Goal: Task Accomplishment & Management: Manage account settings

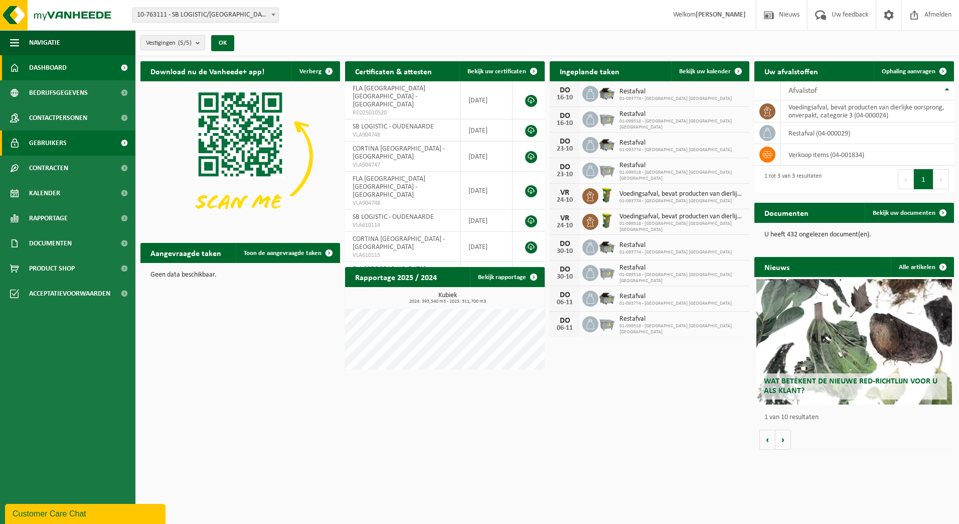
click at [51, 140] on span "Gebruikers" at bounding box center [48, 142] width 38 height 25
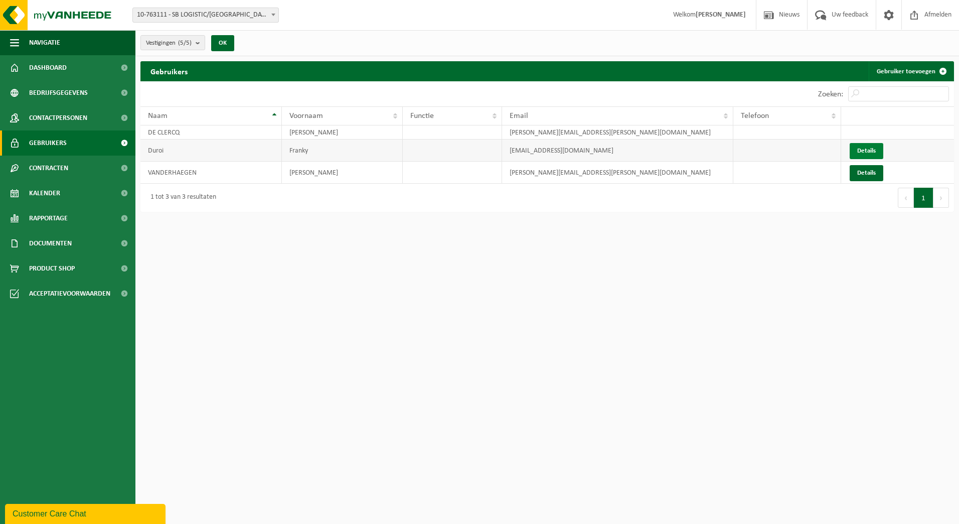
click at [869, 151] on link "Details" at bounding box center [866, 151] width 34 height 16
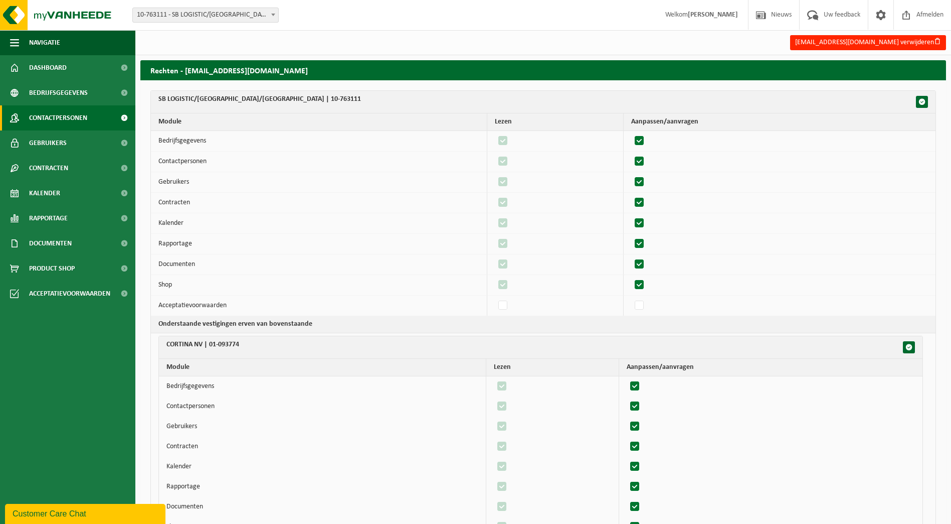
click at [45, 117] on span "Contactpersonen" at bounding box center [58, 117] width 58 height 25
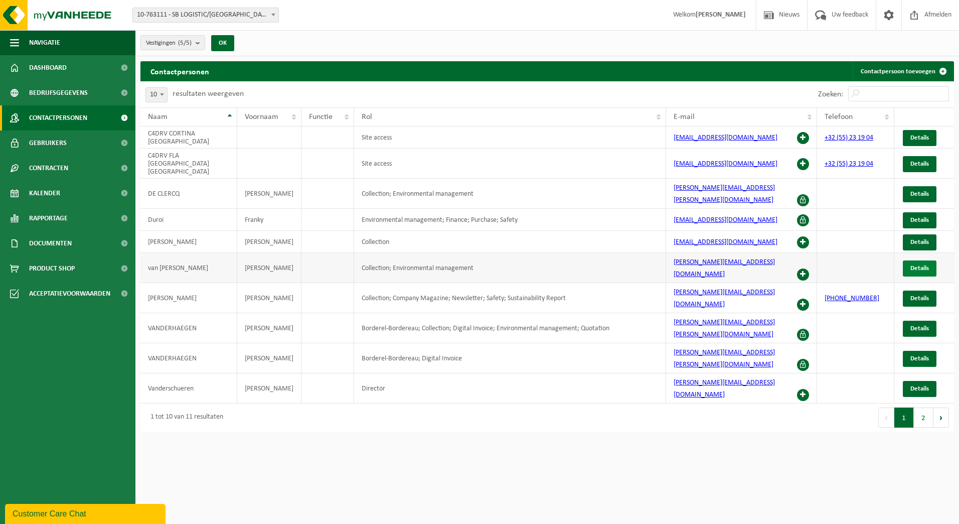
click at [921, 265] on span "Details" at bounding box center [919, 268] width 19 height 7
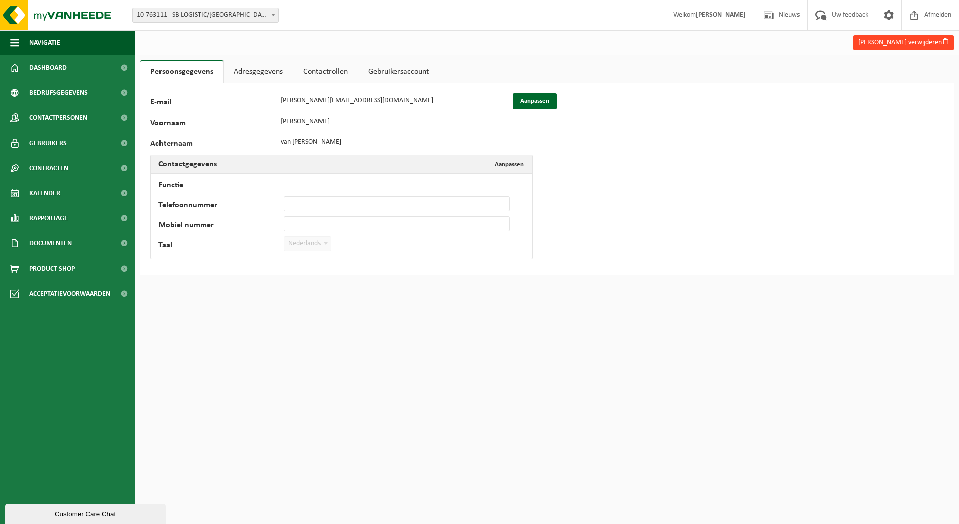
click at [915, 43] on button "Eric Van geijn verwijderen" at bounding box center [903, 42] width 101 height 15
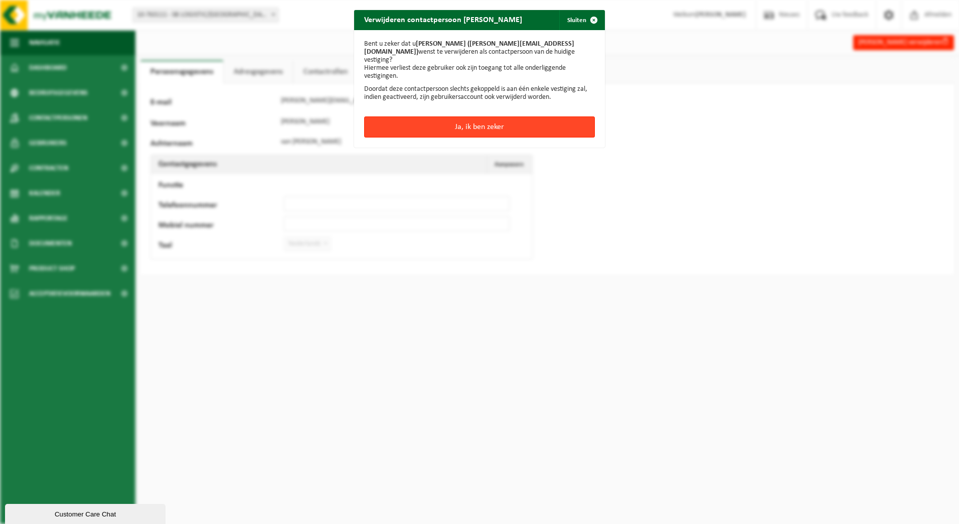
click at [468, 121] on button "Ja, ik ben zeker" at bounding box center [479, 126] width 231 height 21
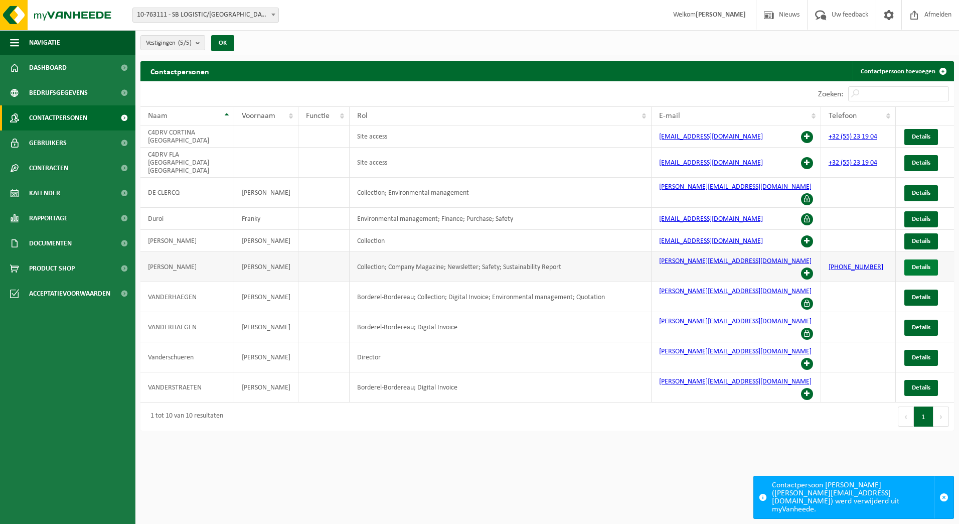
click at [920, 264] on span "Details" at bounding box center [921, 267] width 19 height 7
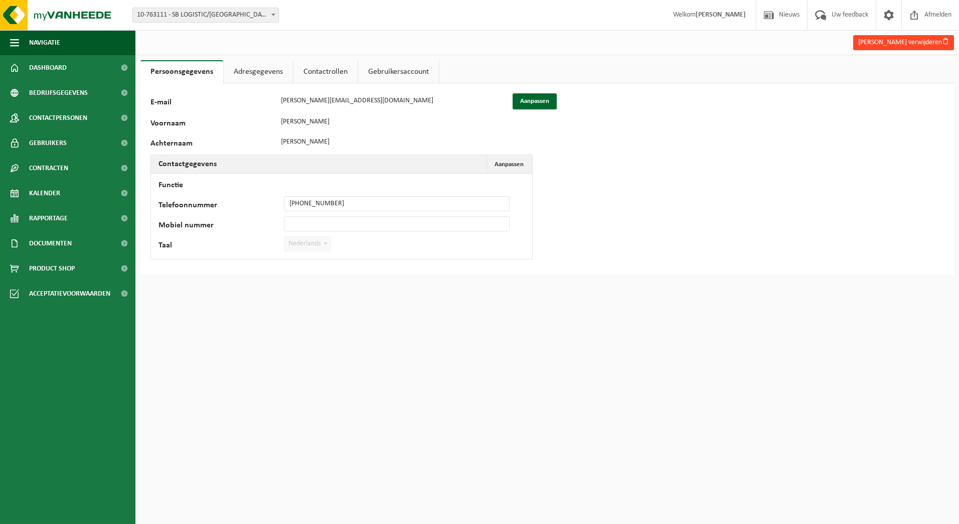
click at [899, 44] on button "[PERSON_NAME] verwijderen" at bounding box center [903, 42] width 101 height 15
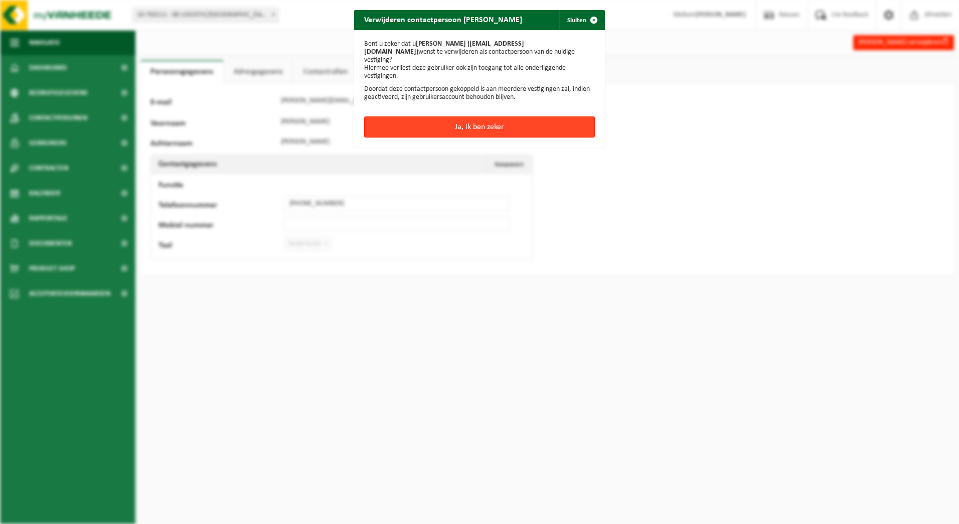
click at [469, 118] on button "Ja, ik ben zeker" at bounding box center [479, 126] width 231 height 21
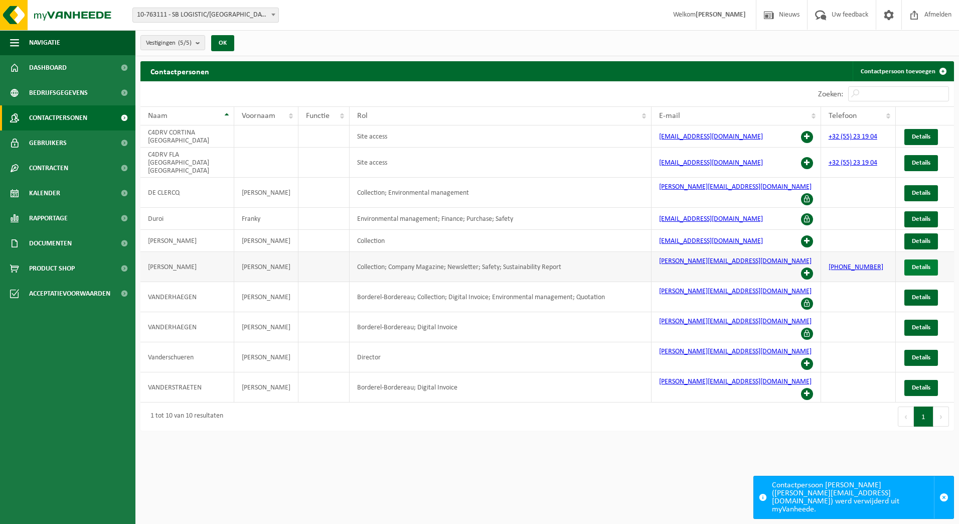
click at [923, 264] on span "Details" at bounding box center [921, 267] width 19 height 7
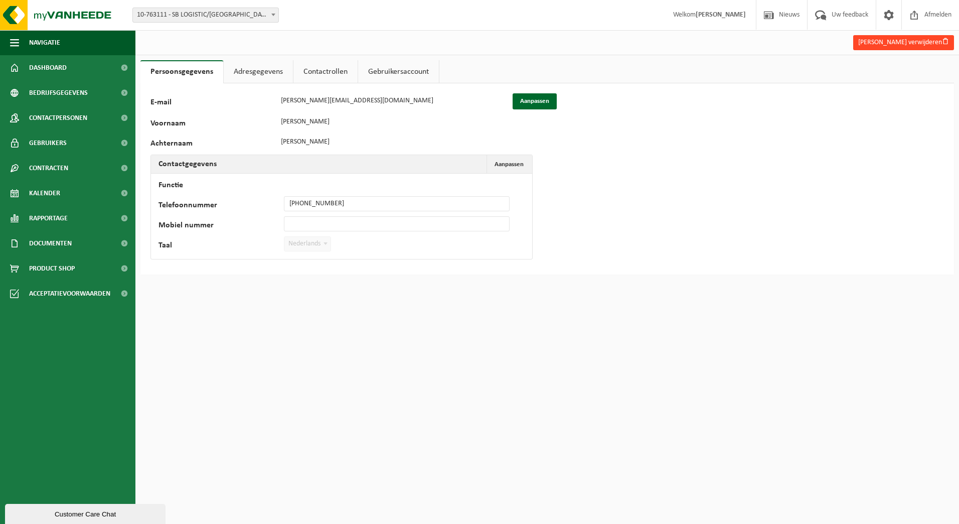
click at [908, 45] on button "[PERSON_NAME] verwijderen" at bounding box center [903, 42] width 101 height 15
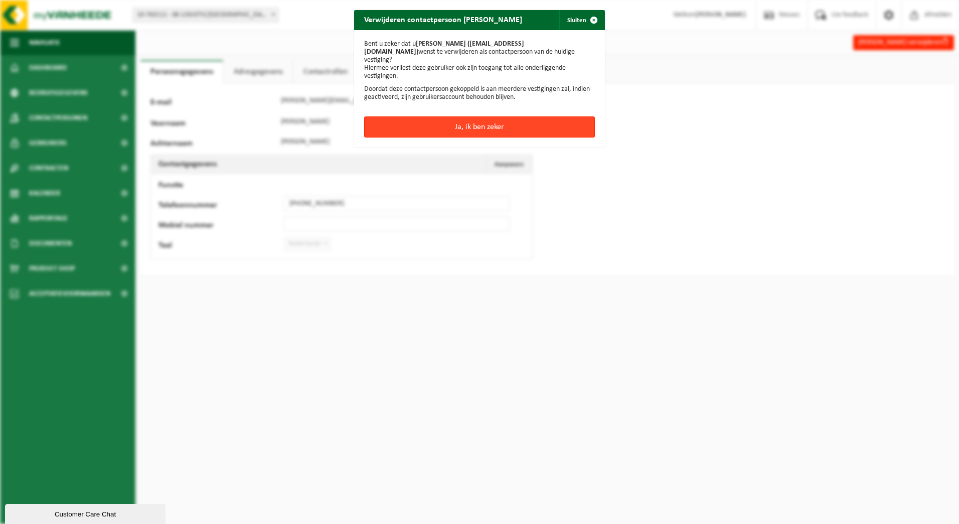
click at [492, 117] on button "Ja, ik ben zeker" at bounding box center [479, 126] width 231 height 21
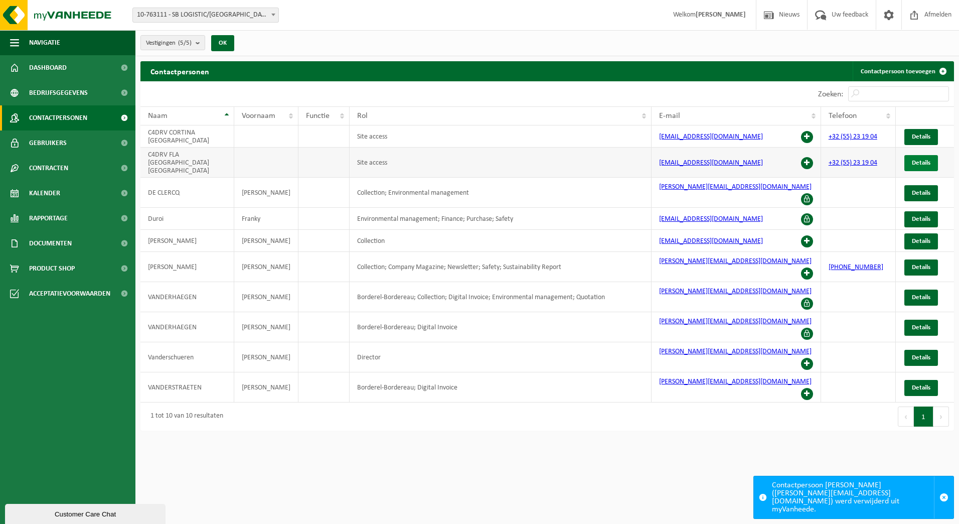
click at [920, 160] on span "Details" at bounding box center [921, 162] width 19 height 7
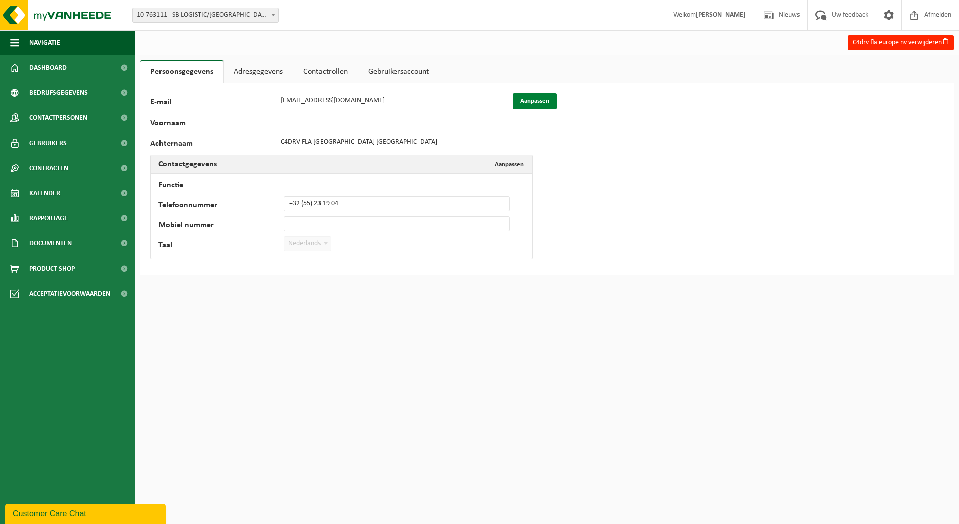
click at [530, 104] on button "Aanpassen" at bounding box center [535, 101] width 44 height 16
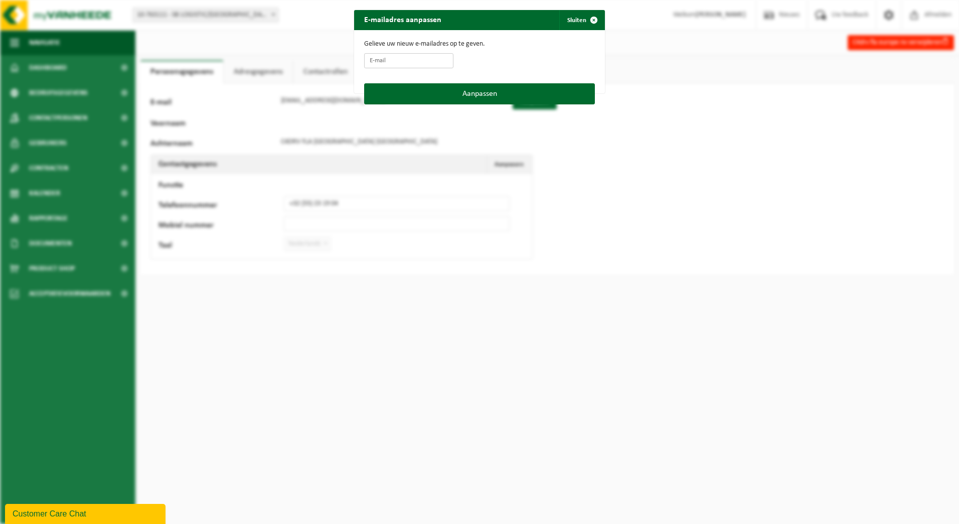
click at [381, 60] on input "E-mail" at bounding box center [408, 60] width 89 height 15
type input "[EMAIL_ADDRESS][DOMAIN_NAME]"
click at [465, 92] on button "Aanpassen" at bounding box center [479, 93] width 231 height 21
type input "franky.duroi@sblogistic.com"
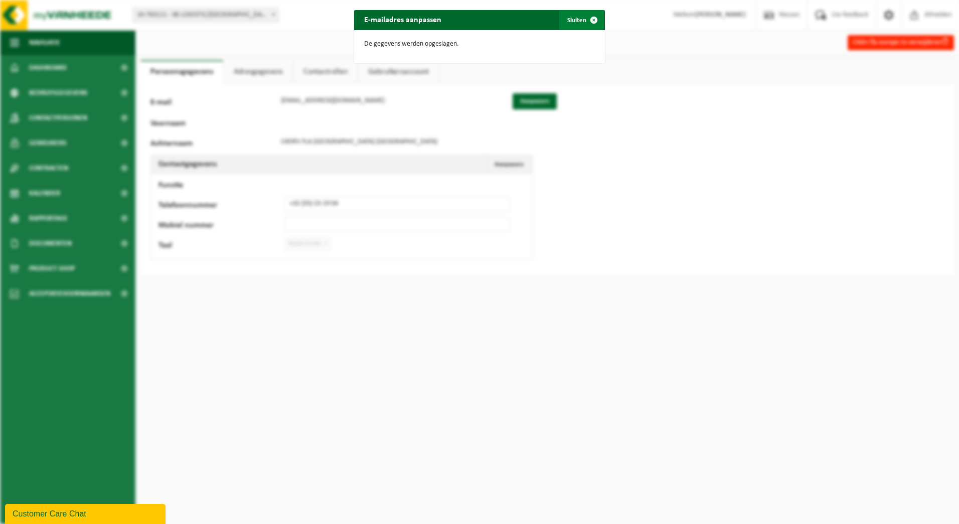
click at [572, 19] on button "Sluiten" at bounding box center [581, 20] width 45 height 20
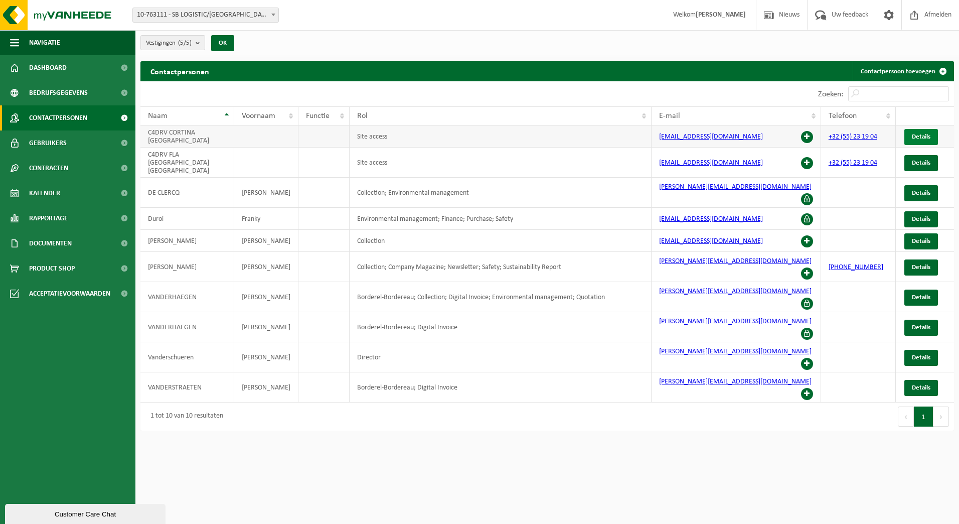
click at [924, 136] on span "Details" at bounding box center [921, 136] width 19 height 7
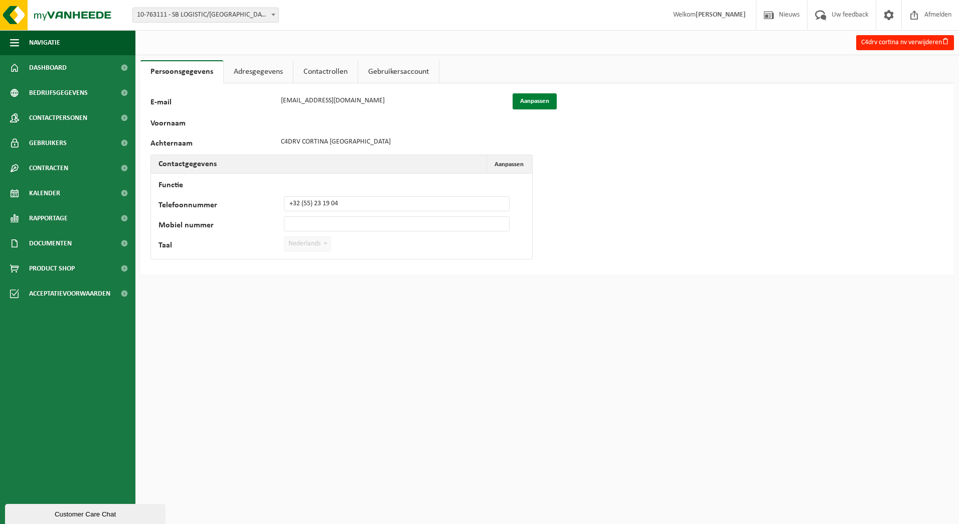
click at [528, 102] on button "Aanpassen" at bounding box center [535, 101] width 44 height 16
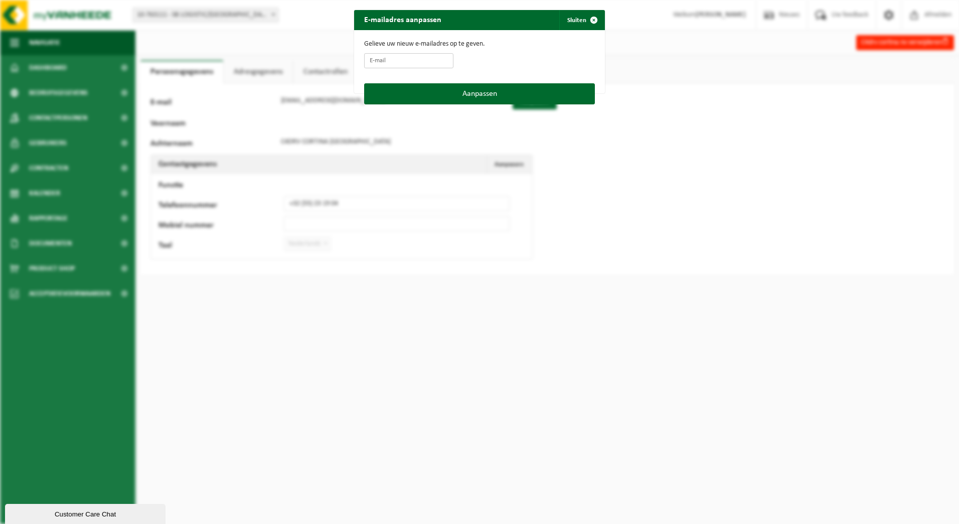
click at [386, 61] on input "E-mail" at bounding box center [408, 60] width 89 height 15
type input "[EMAIL_ADDRESS][DOMAIN_NAME]"
click at [495, 95] on button "Aanpassen" at bounding box center [479, 93] width 231 height 21
type input "[EMAIL_ADDRESS][DOMAIN_NAME]"
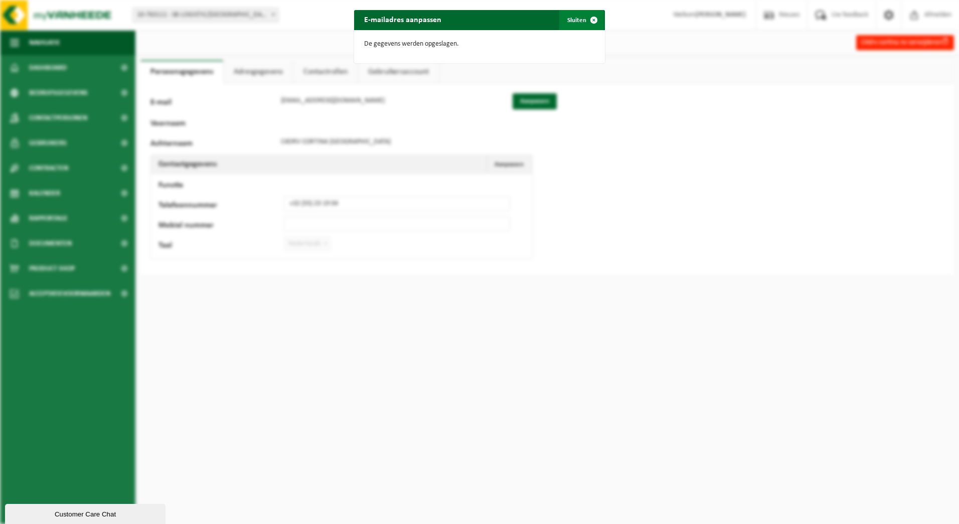
click at [579, 19] on button "Sluiten" at bounding box center [581, 20] width 45 height 20
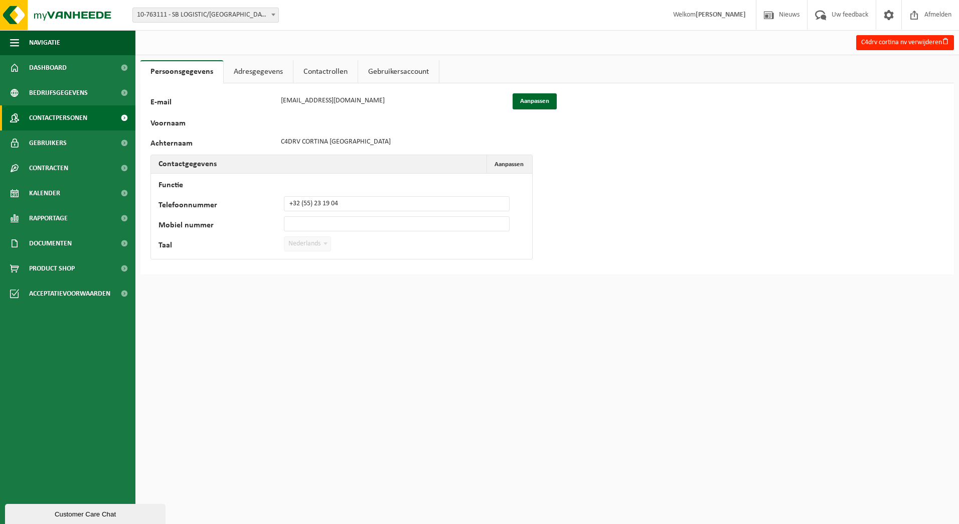
click at [70, 119] on span "Contactpersonen" at bounding box center [58, 117] width 58 height 25
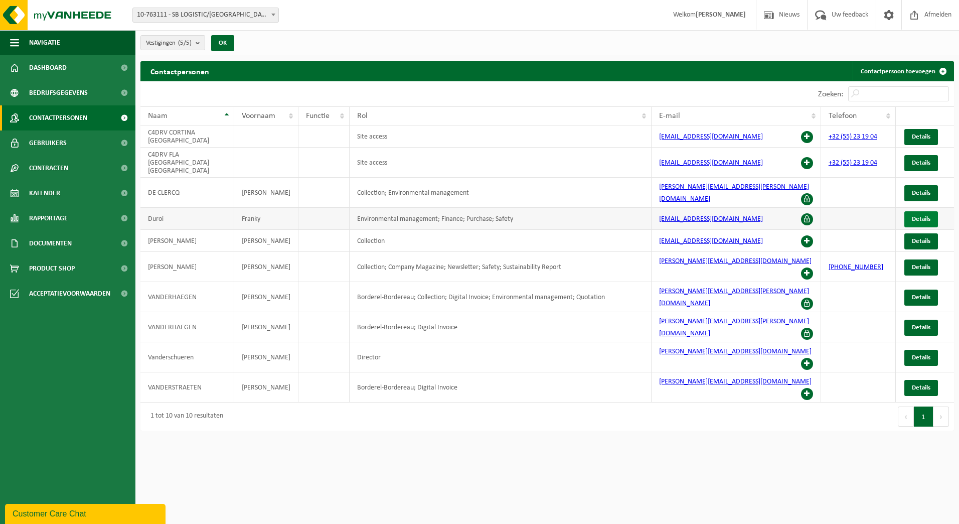
click at [920, 216] on span "Details" at bounding box center [921, 219] width 19 height 7
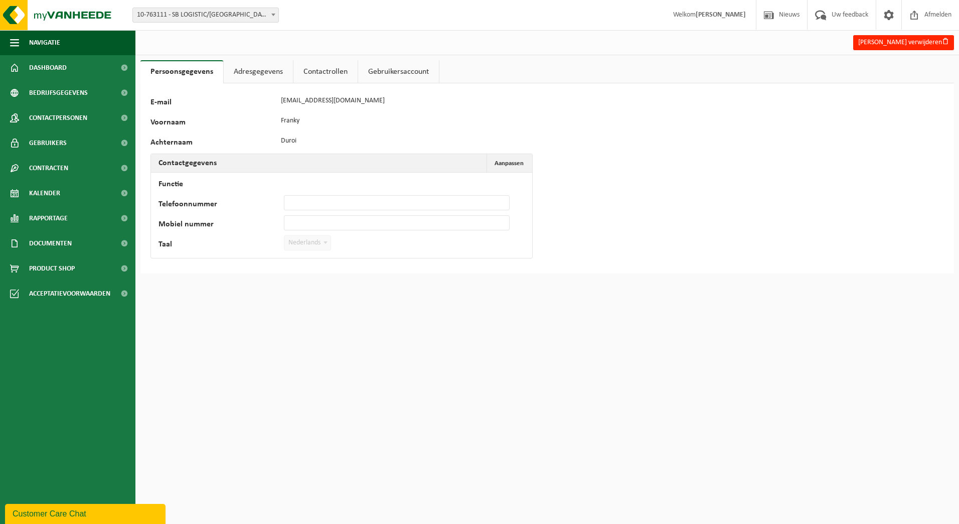
click at [253, 70] on link "Adresgegevens" at bounding box center [258, 71] width 69 height 23
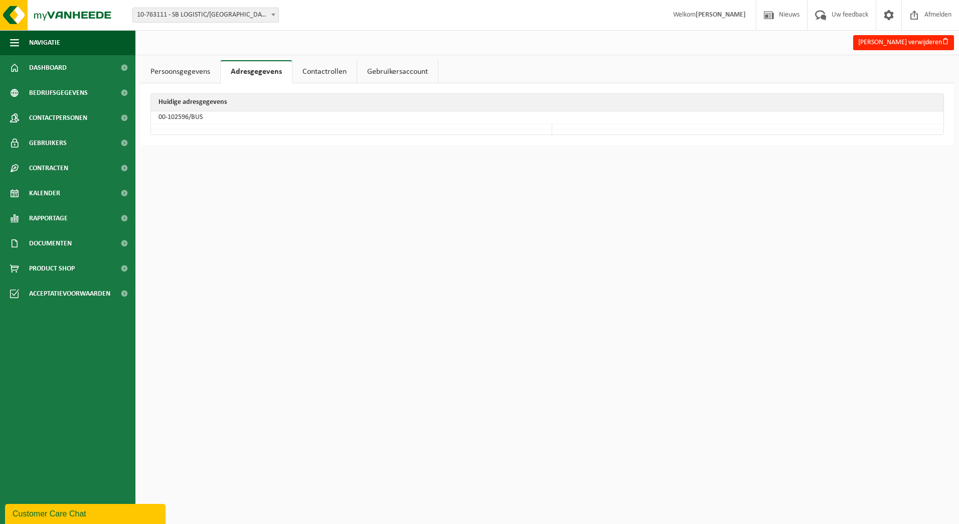
click at [323, 73] on link "Contactrollen" at bounding box center [324, 71] width 64 height 23
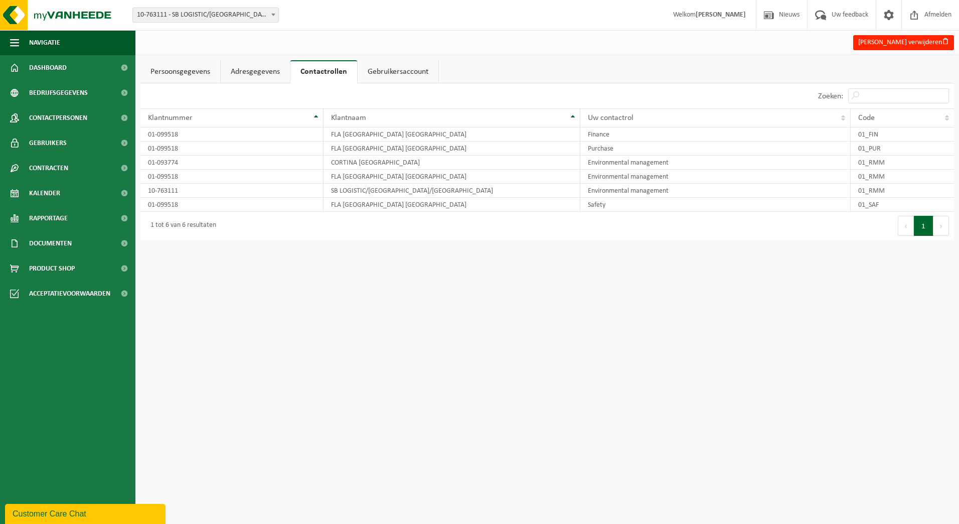
click at [390, 73] on link "Gebruikersaccount" at bounding box center [398, 71] width 81 height 23
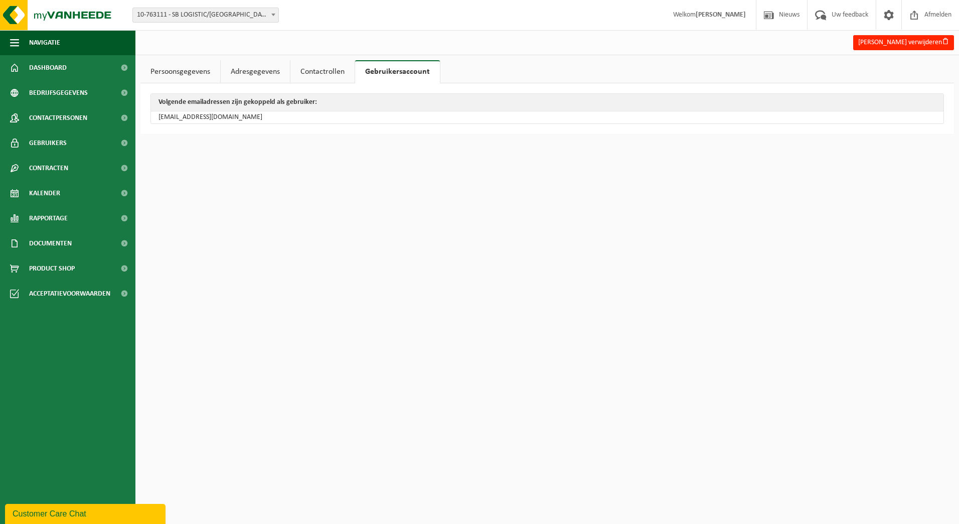
click at [177, 74] on link "Persoonsgegevens" at bounding box center [180, 71] width 80 height 23
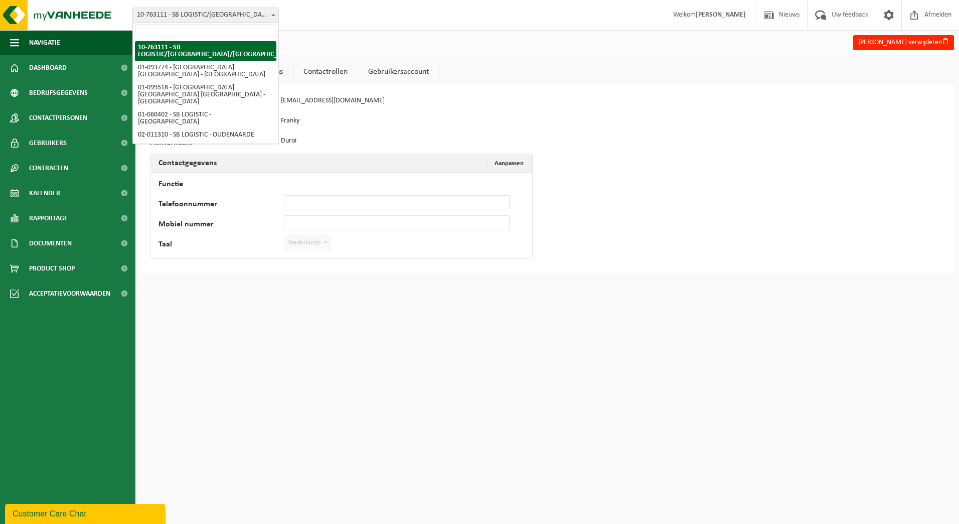
click at [274, 15] on b at bounding box center [273, 15] width 4 height 3
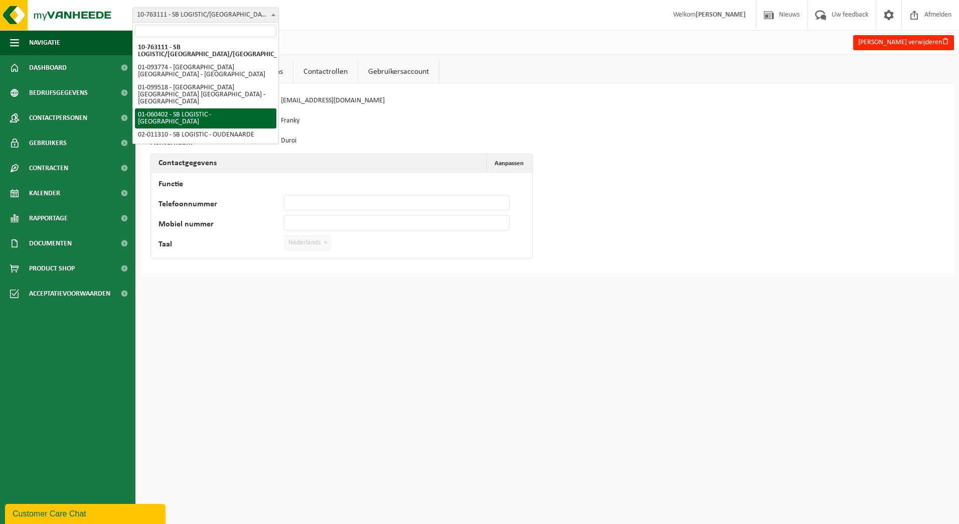
select select "10365"
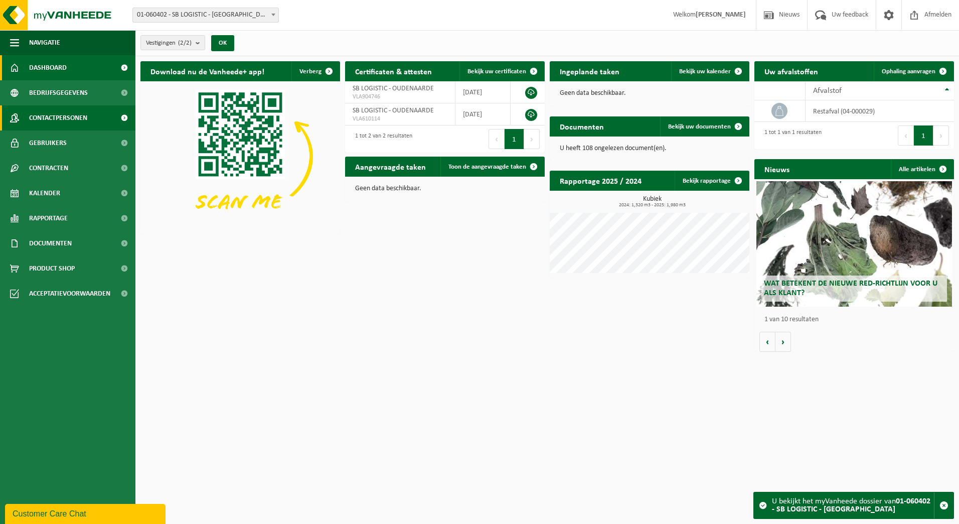
click at [32, 118] on span "Contactpersonen" at bounding box center [58, 117] width 58 height 25
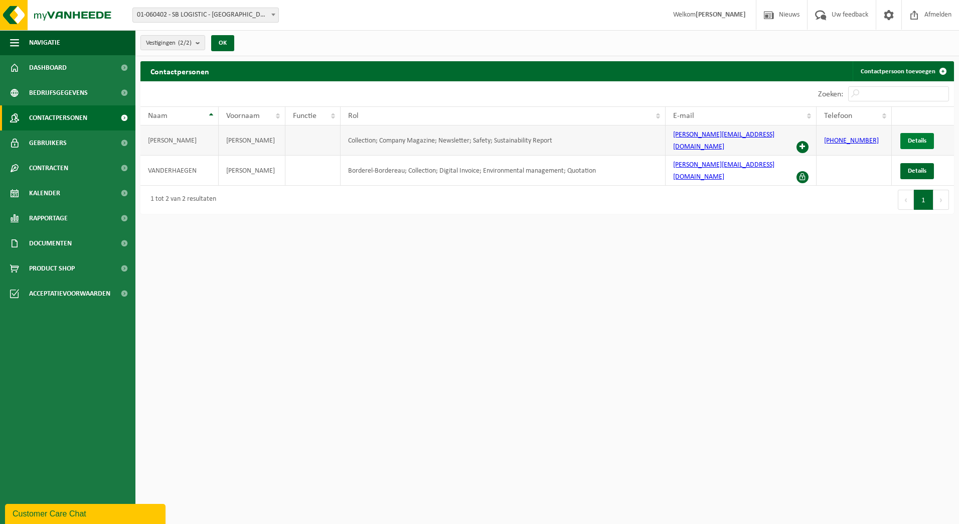
click at [920, 138] on span "Details" at bounding box center [917, 140] width 19 height 7
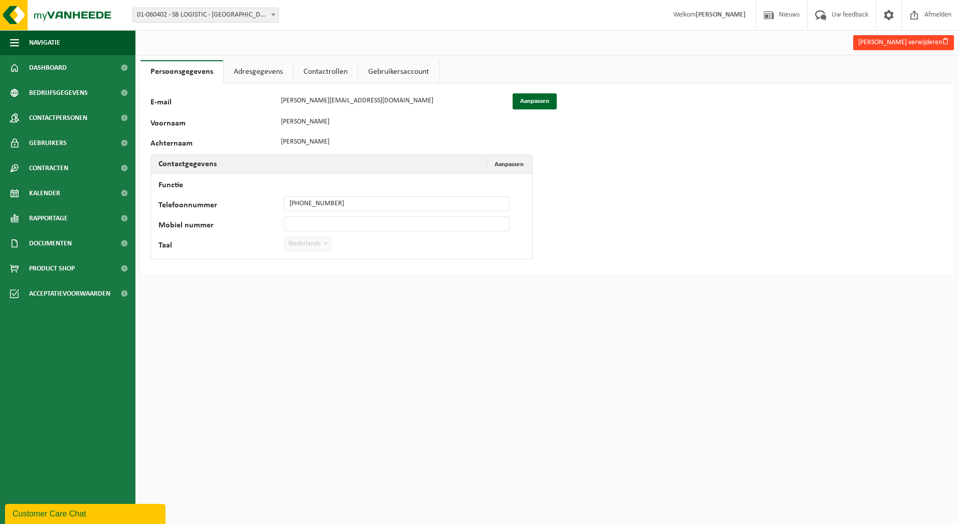
click at [909, 41] on button "[PERSON_NAME] verwijderen" at bounding box center [903, 42] width 101 height 15
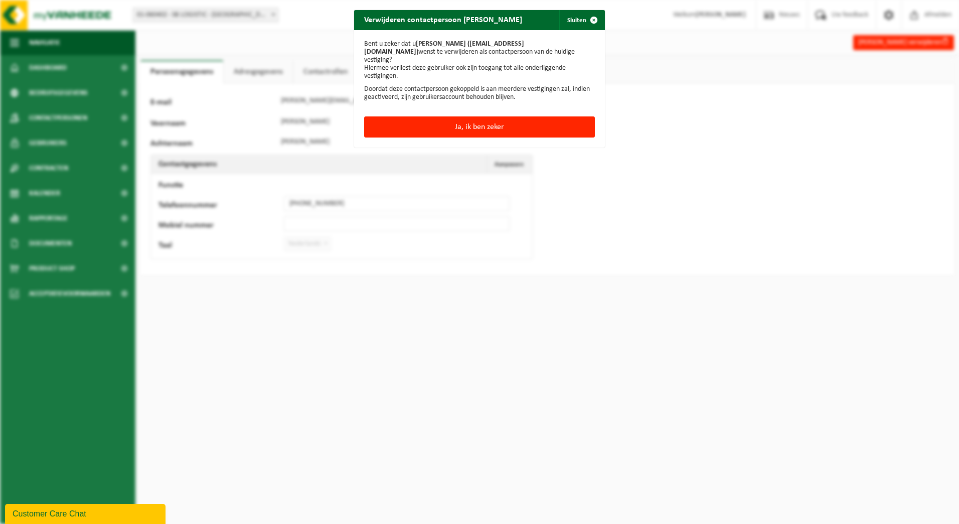
click at [520, 130] on div "Ja, ik ben zeker" at bounding box center [479, 131] width 251 height 31
click at [517, 119] on button "Ja, ik ben zeker" at bounding box center [479, 126] width 231 height 21
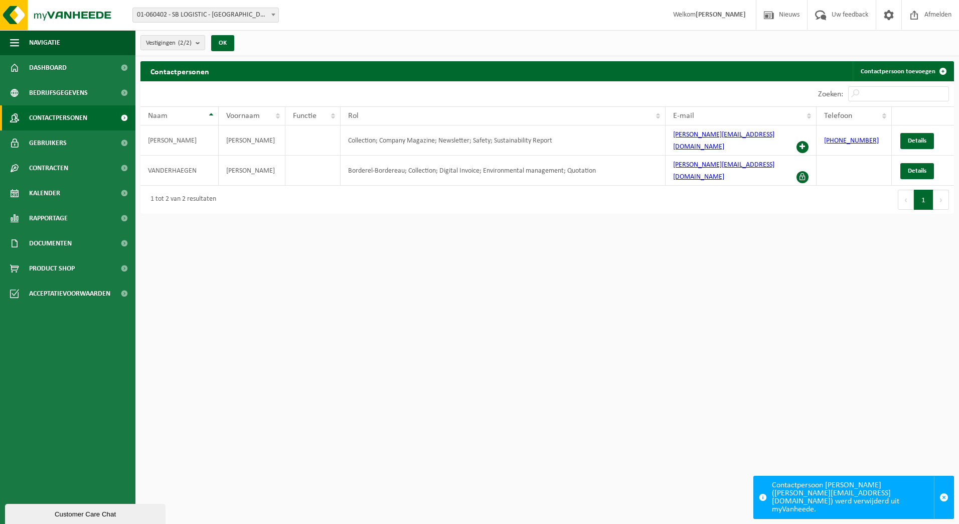
click at [274, 14] on b at bounding box center [273, 15] width 4 height 3
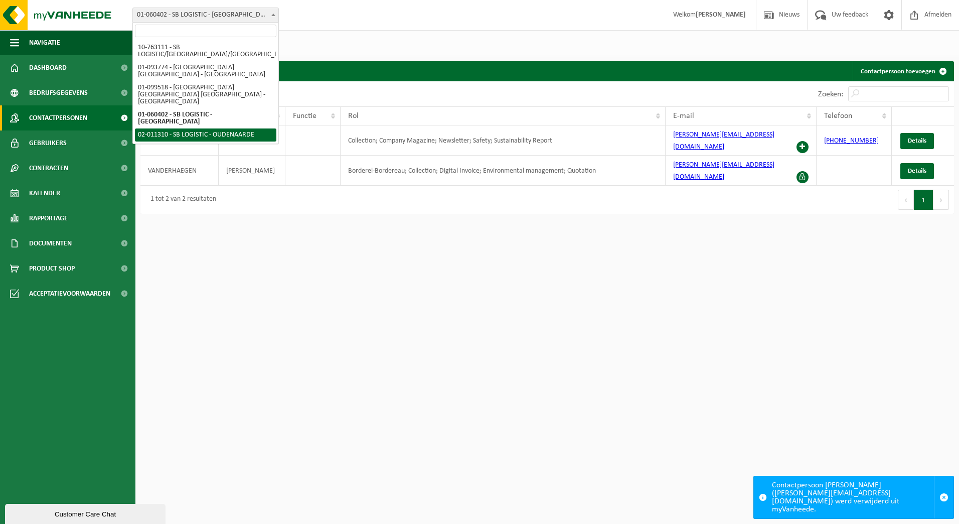
select select "5005"
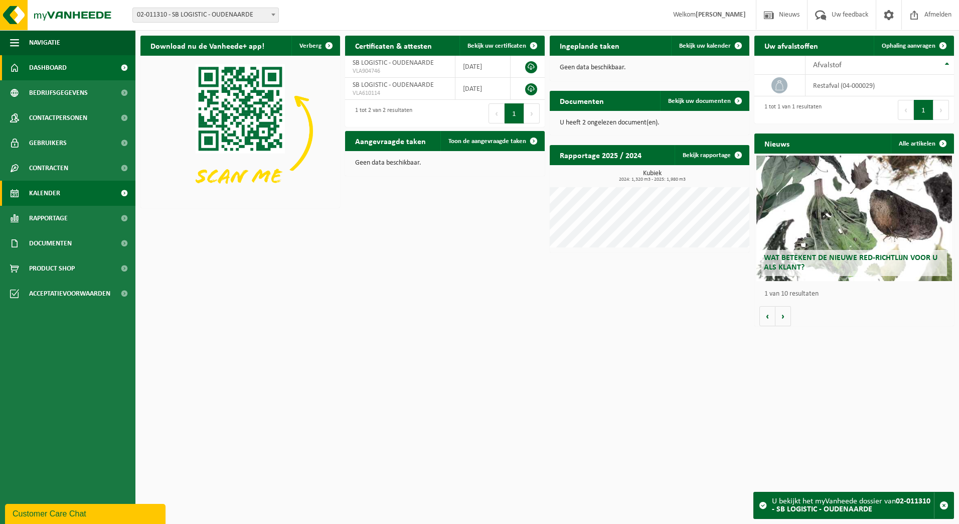
click at [64, 194] on link "Kalender" at bounding box center [67, 193] width 135 height 25
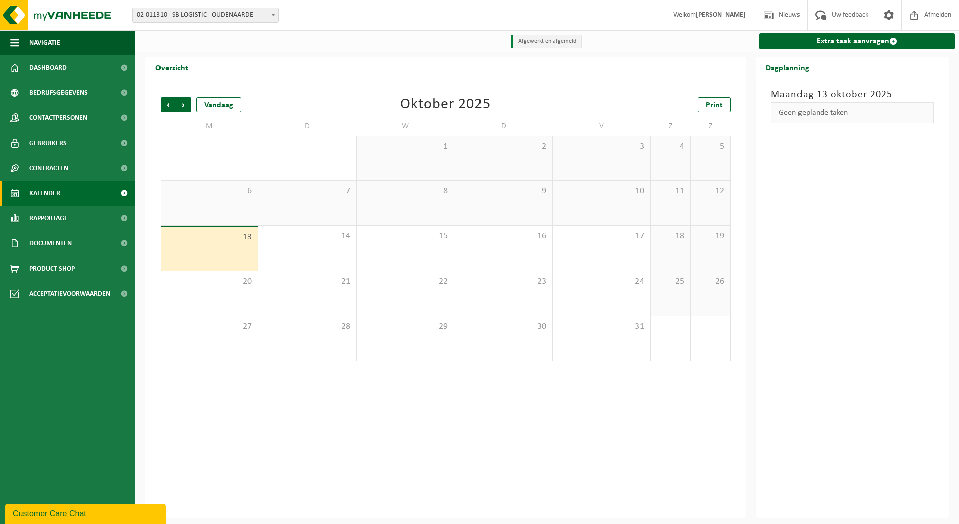
click at [541, 43] on li "Afgewerkt en afgemeld" at bounding box center [545, 42] width 71 height 14
click at [48, 67] on span "Dashboard" at bounding box center [48, 67] width 38 height 25
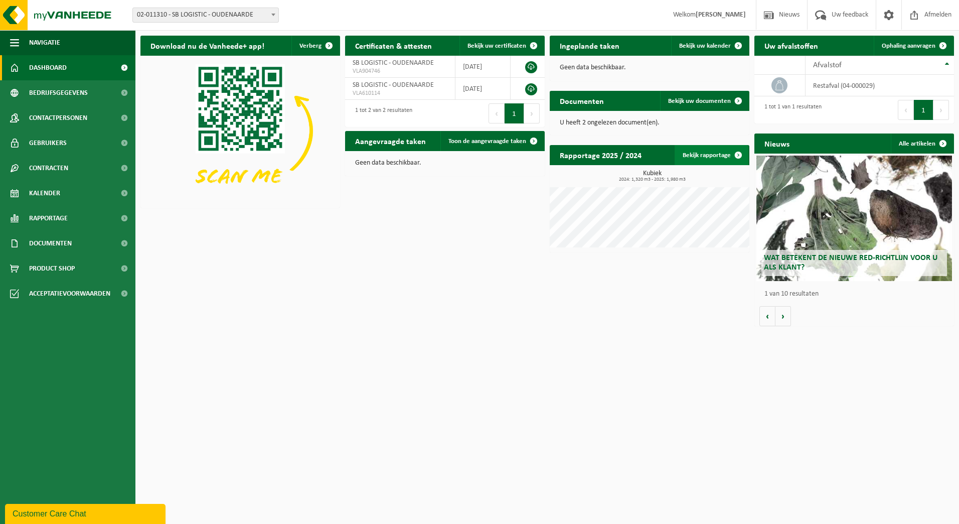
click at [707, 151] on link "Bekijk rapportage" at bounding box center [711, 155] width 74 height 20
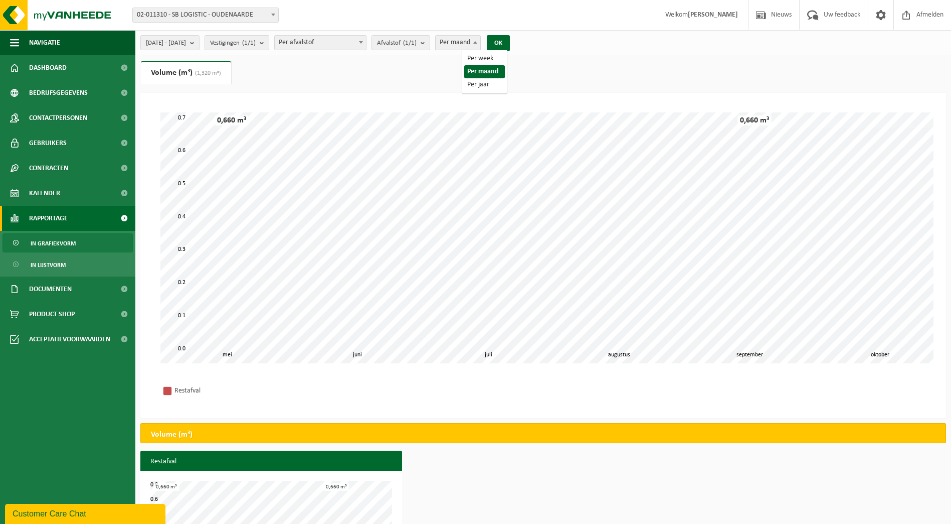
click at [480, 45] on span at bounding box center [475, 42] width 10 height 13
select select "1"
click at [510, 41] on button "OK" at bounding box center [498, 43] width 23 height 16
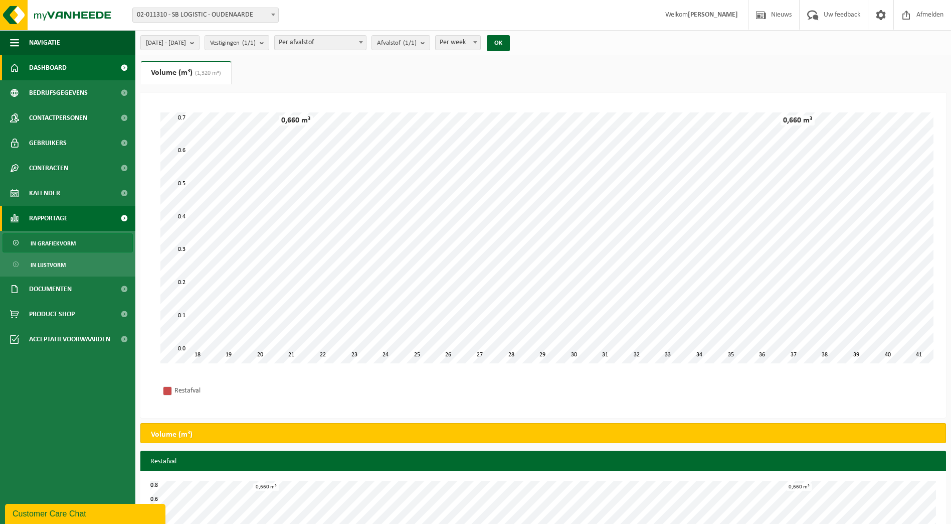
click at [59, 64] on span "Dashboard" at bounding box center [48, 67] width 38 height 25
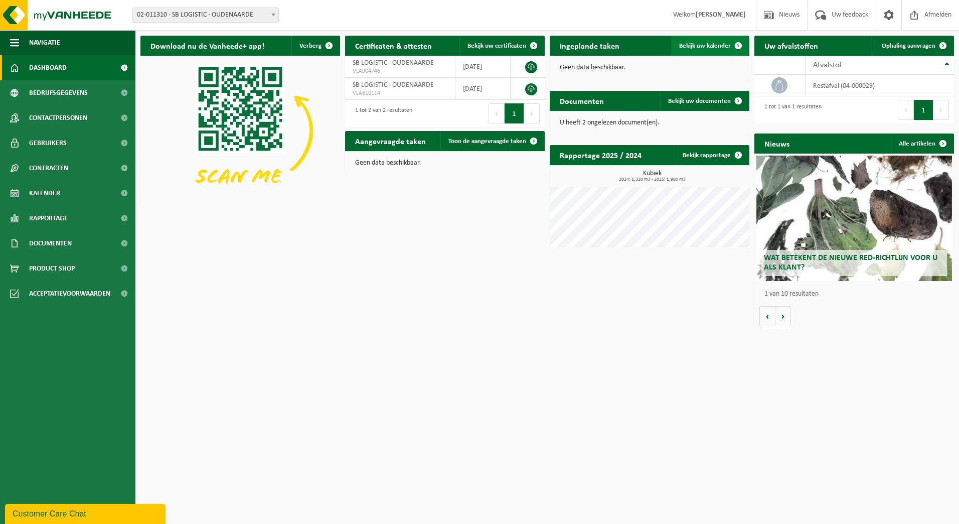
click at [692, 47] on span "Bekijk uw kalender" at bounding box center [705, 46] width 52 height 7
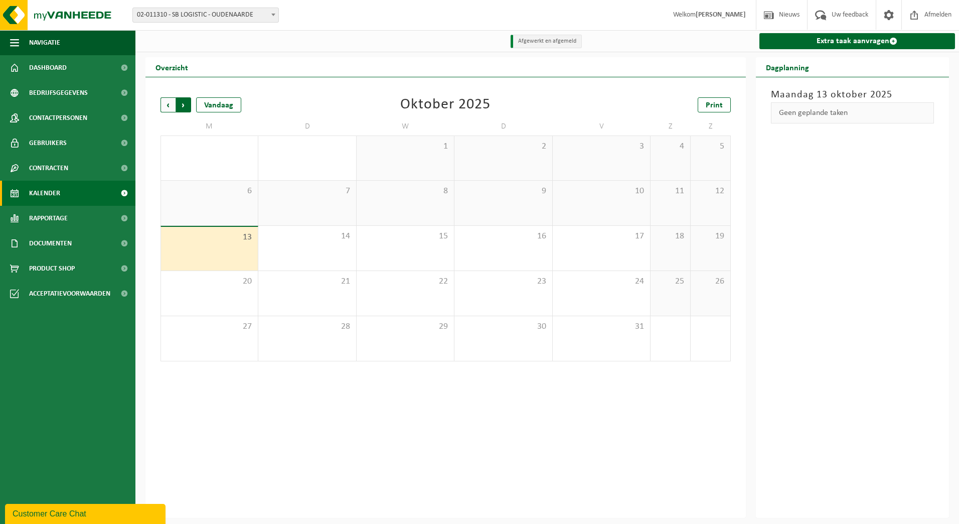
click at [166, 107] on span "Vorige" at bounding box center [167, 104] width 15 height 15
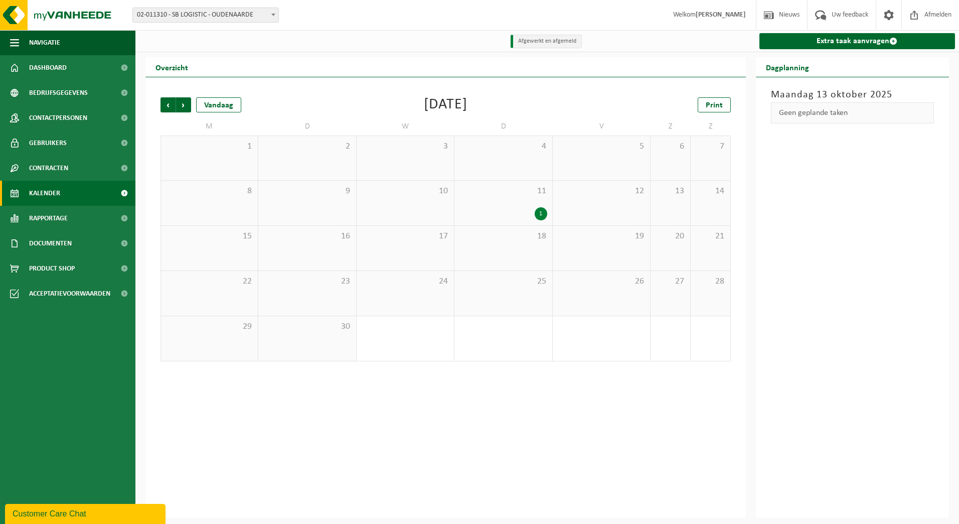
click at [525, 209] on div "1" at bounding box center [502, 213] width 87 height 13
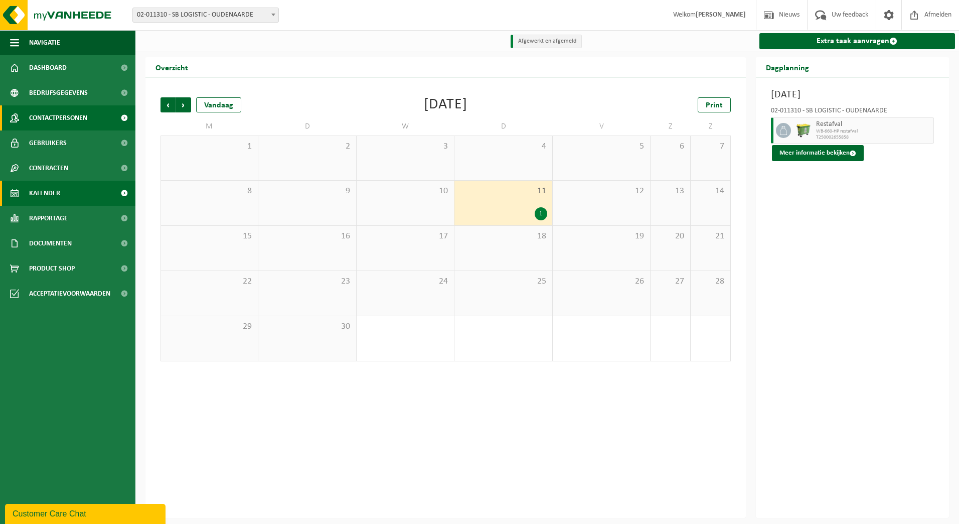
click at [52, 120] on span "Contactpersonen" at bounding box center [58, 117] width 58 height 25
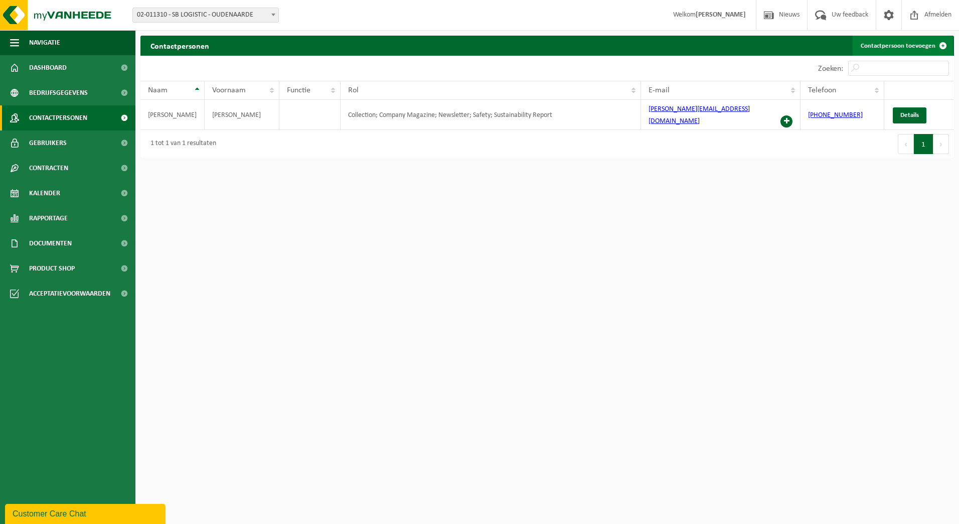
click at [942, 44] on span at bounding box center [943, 46] width 20 height 20
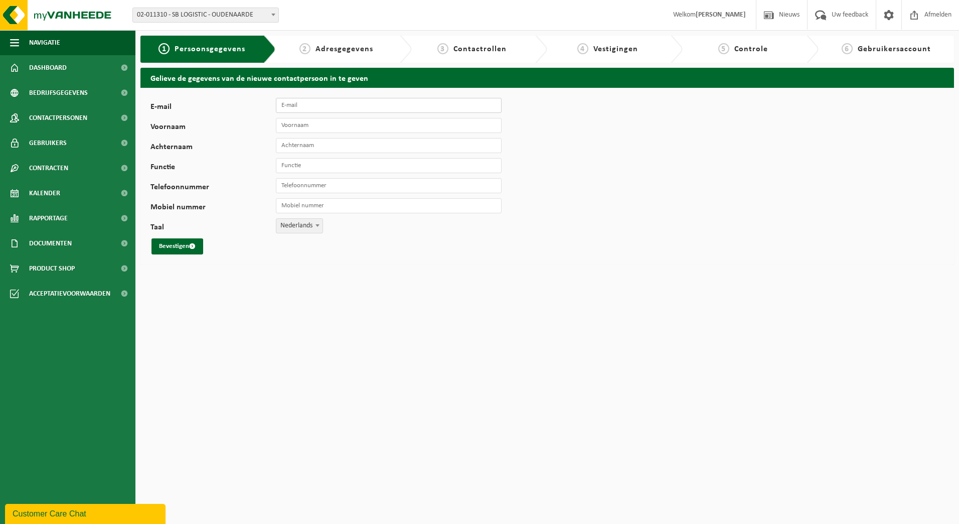
click at [300, 107] on input "E-mail" at bounding box center [389, 105] width 226 height 15
type input "[EMAIL_ADDRESS][DOMAIN_NAME]"
type input "[PERSON_NAME]"
type input "+32 32476232124"
click at [303, 122] on input "Voornaam" at bounding box center [389, 125] width 226 height 15
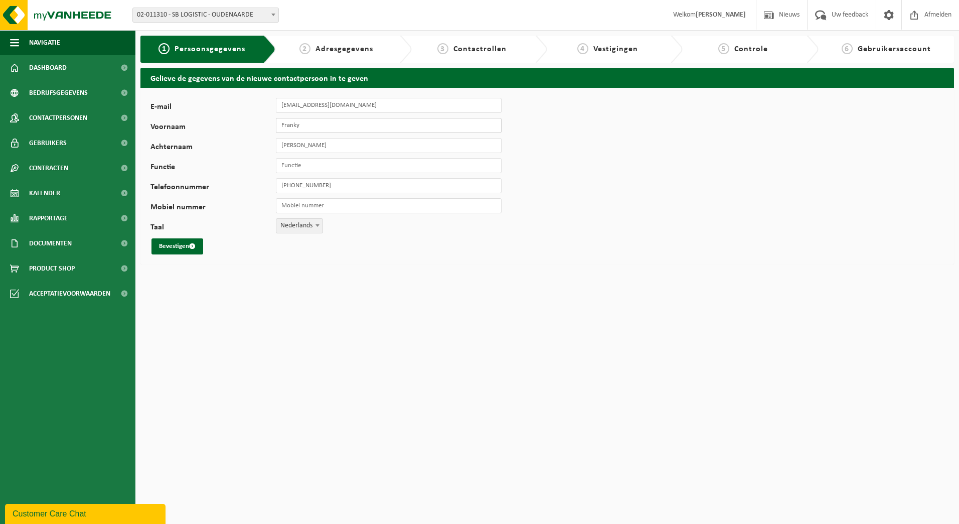
type input "Franky"
type input "Duroi"
click at [316, 172] on input "Functie" at bounding box center [389, 165] width 226 height 15
drag, startPoint x: 322, startPoint y: 166, endPoint x: 236, endPoint y: 161, distance: 85.9
click at [239, 165] on div "Functie" at bounding box center [330, 165] width 361 height 15
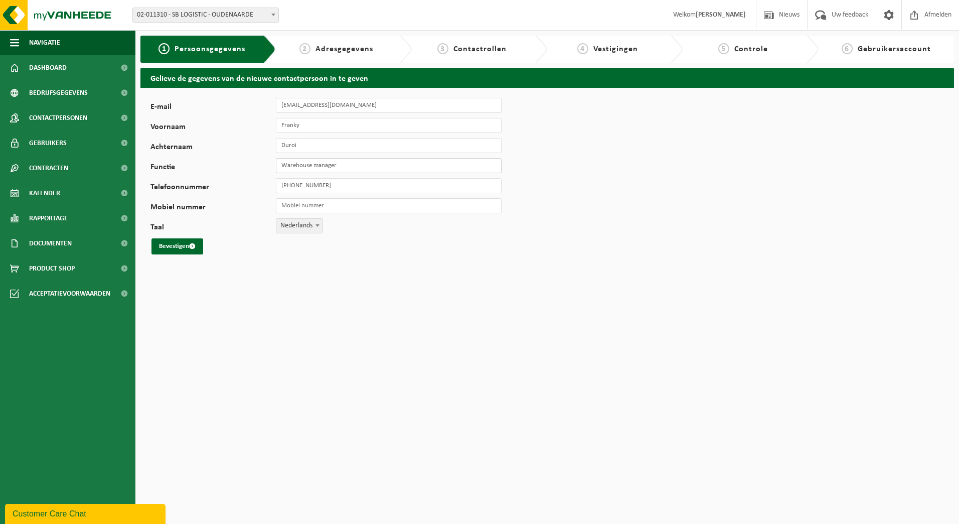
type input "Warehouse manager"
click at [293, 186] on input "+32 32476232124" at bounding box center [389, 185] width 226 height 15
drag, startPoint x: 346, startPoint y: 182, endPoint x: 260, endPoint y: 192, distance: 86.3
click at [260, 192] on div "Telefoonnummer +32 476 23 21 24" at bounding box center [330, 185] width 361 height 15
type input "+32 476 23 21 24"
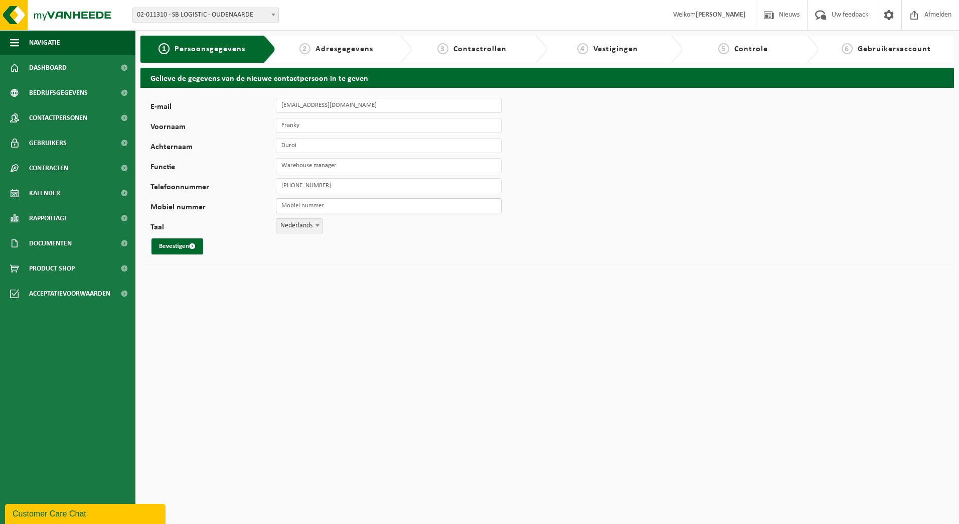
click at [286, 204] on input "Mobiel nummer" at bounding box center [389, 205] width 226 height 15
paste input "+32 476 23 21 24"
type input "+32 476 23 21 24"
drag, startPoint x: 339, startPoint y: 189, endPoint x: 239, endPoint y: 189, distance: 100.3
click at [239, 189] on div "Telefoonnummer +32 476 23 21 24" at bounding box center [330, 185] width 361 height 15
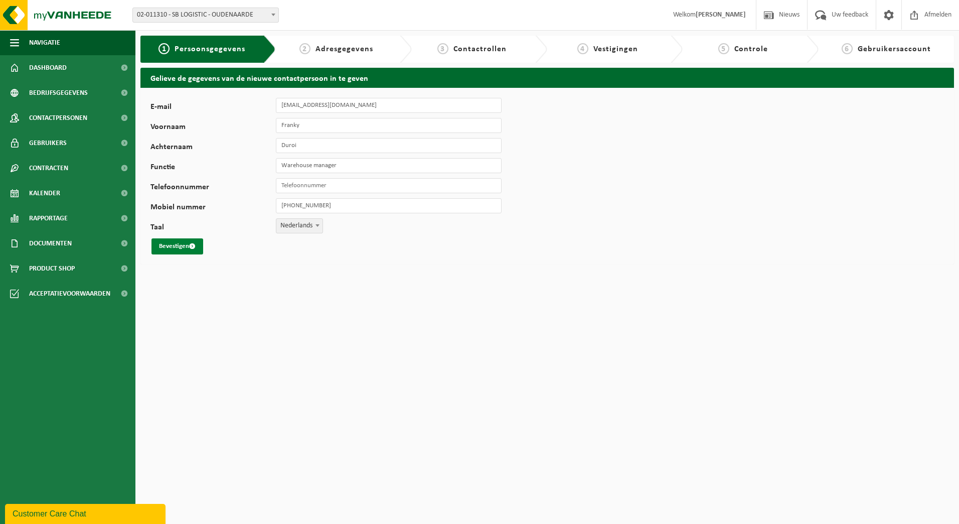
click at [181, 247] on button "Bevestigen" at bounding box center [177, 246] width 52 height 16
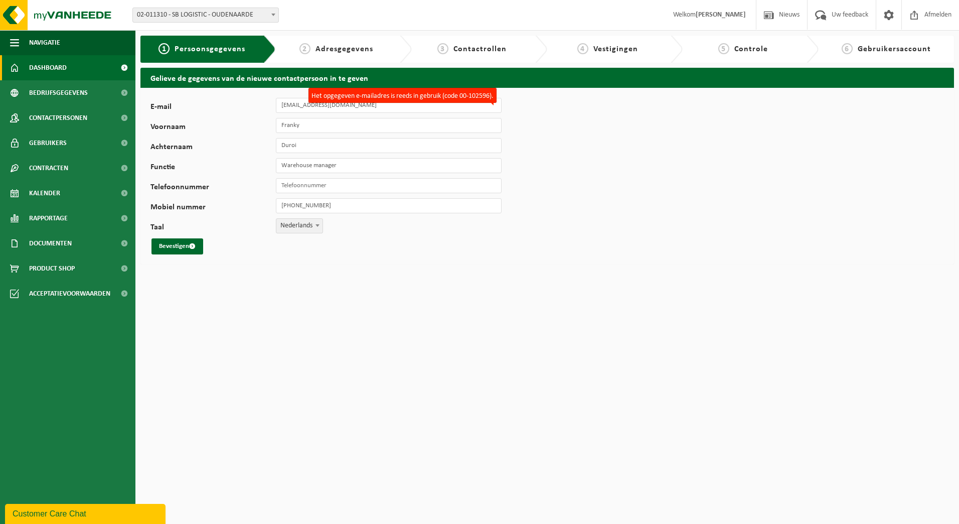
click at [58, 66] on span "Dashboard" at bounding box center [48, 67] width 38 height 25
